Goal: Manage account settings

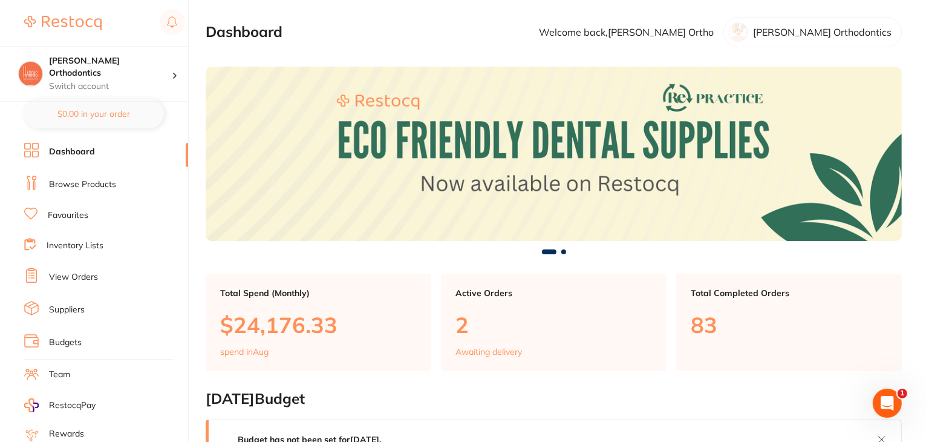
click at [69, 308] on link "Suppliers" at bounding box center [67, 310] width 36 height 12
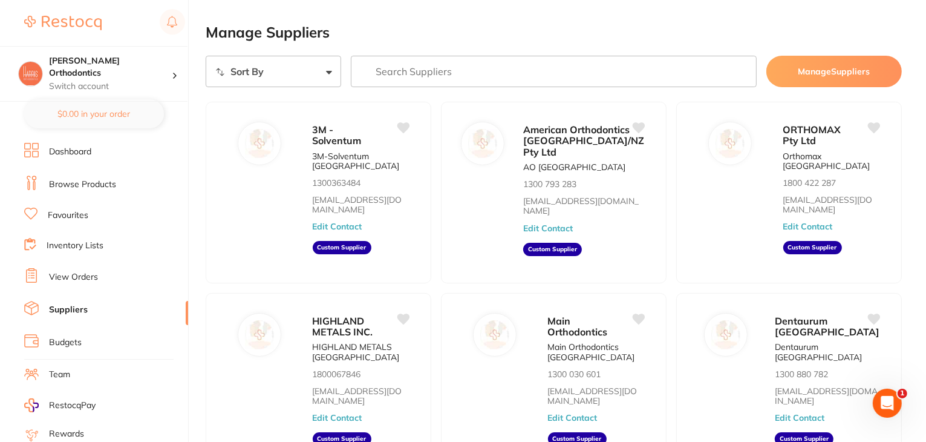
scroll to position [122, 0]
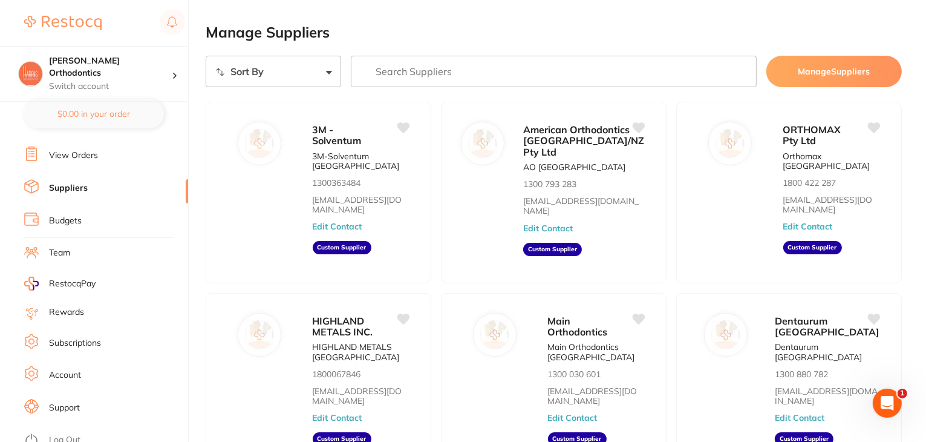
click at [67, 434] on link "Log Out" at bounding box center [64, 440] width 31 height 12
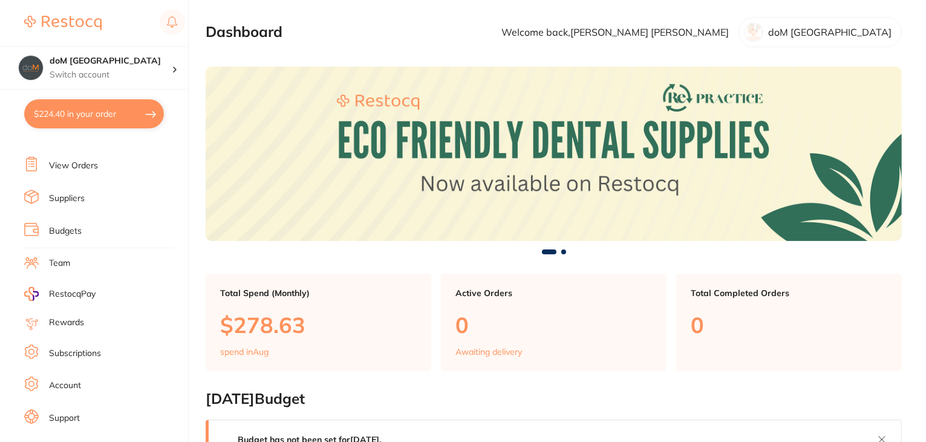
scroll to position [122, 0]
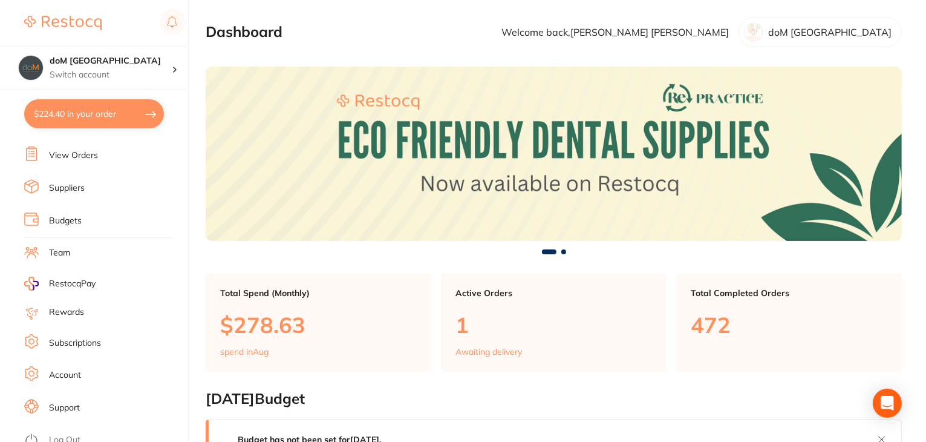
click at [77, 337] on link "Subscriptions" at bounding box center [75, 343] width 52 height 12
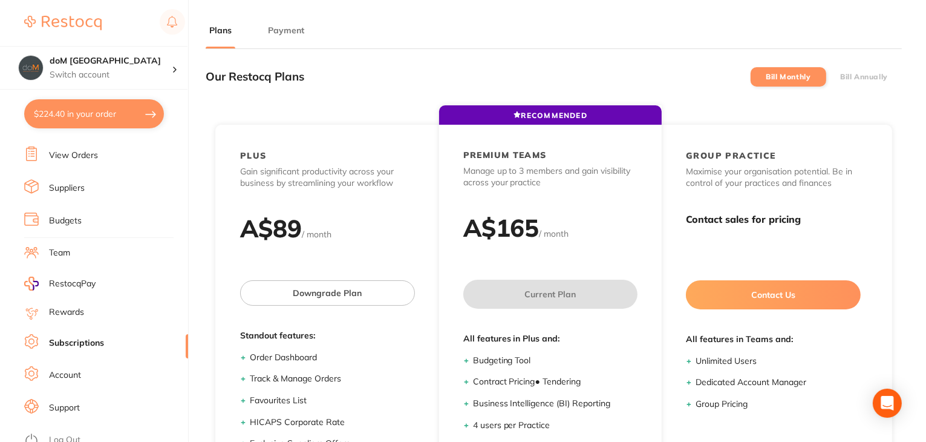
click at [273, 30] on button "Payment" at bounding box center [286, 30] width 44 height 11
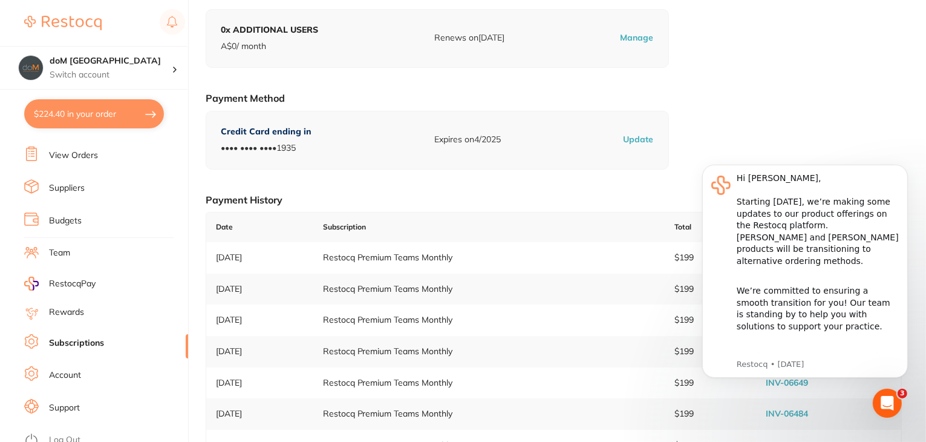
scroll to position [242, 0]
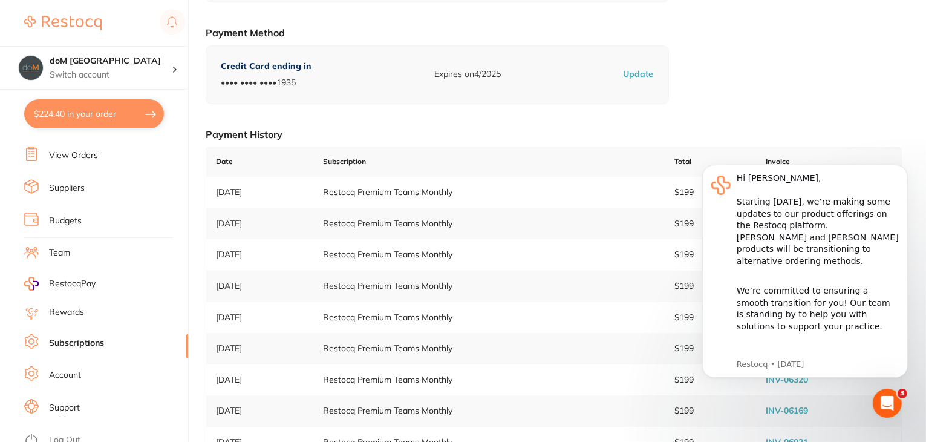
click at [75, 434] on link "Log Out" at bounding box center [64, 440] width 31 height 12
